Goal: Obtain resource: Download file/media

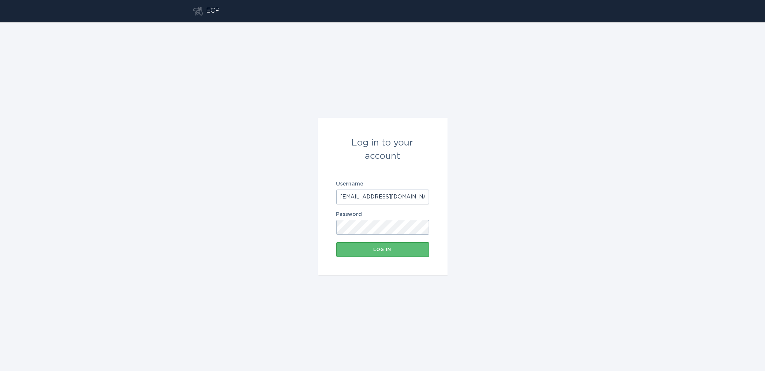
click at [380, 194] on input "[EMAIL_ADDRESS][DOMAIN_NAME]" at bounding box center [382, 197] width 93 height 15
type input "[EMAIL_ADDRESS][DOMAIN_NAME]"
click at [384, 256] on button "Log in" at bounding box center [382, 249] width 93 height 15
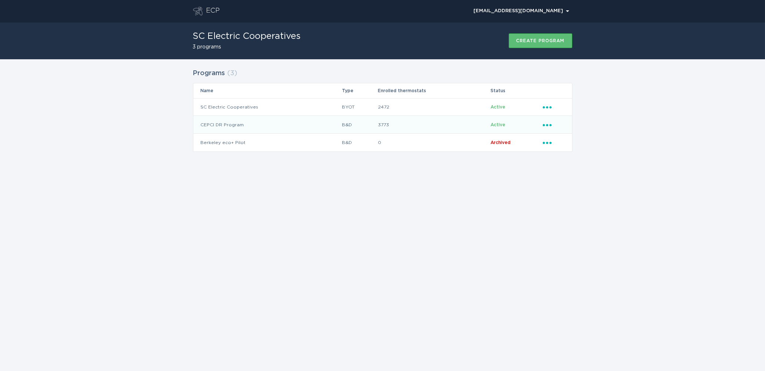
click at [548, 123] on icon "Ellipsis" at bounding box center [548, 124] width 10 height 6
click at [551, 133] on div "Download thermostats list" at bounding box center [581, 137] width 77 height 17
click at [580, 136] on div "Download thermostats list" at bounding box center [581, 137] width 77 height 17
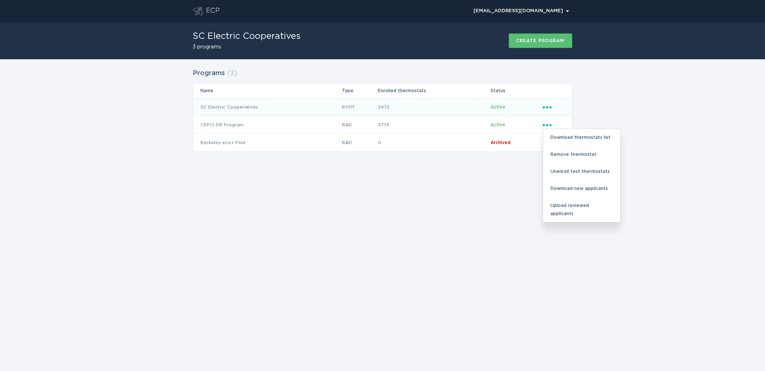
click at [549, 107] on icon "Ellipsis" at bounding box center [548, 106] width 10 height 6
click at [557, 115] on div "Download thermostats list" at bounding box center [581, 119] width 77 height 17
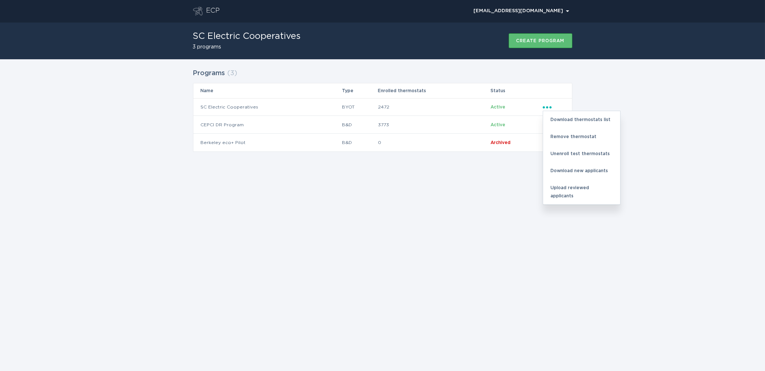
click at [671, 122] on div "Programs ( 3 ) Name Type Enrolled thermostats Status SC Electric Cooperatives B…" at bounding box center [382, 114] width 765 height 111
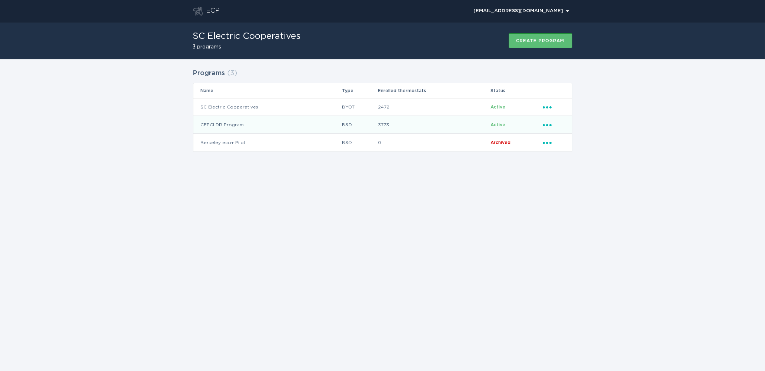
click at [543, 124] on icon "Popover menu" at bounding box center [547, 125] width 9 height 2
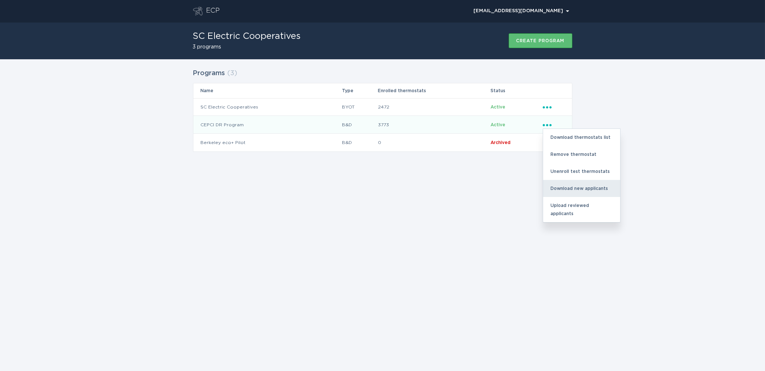
click at [561, 187] on div "Download new applicants" at bounding box center [581, 188] width 77 height 17
